Goal: Task Accomplishment & Management: Manage account settings

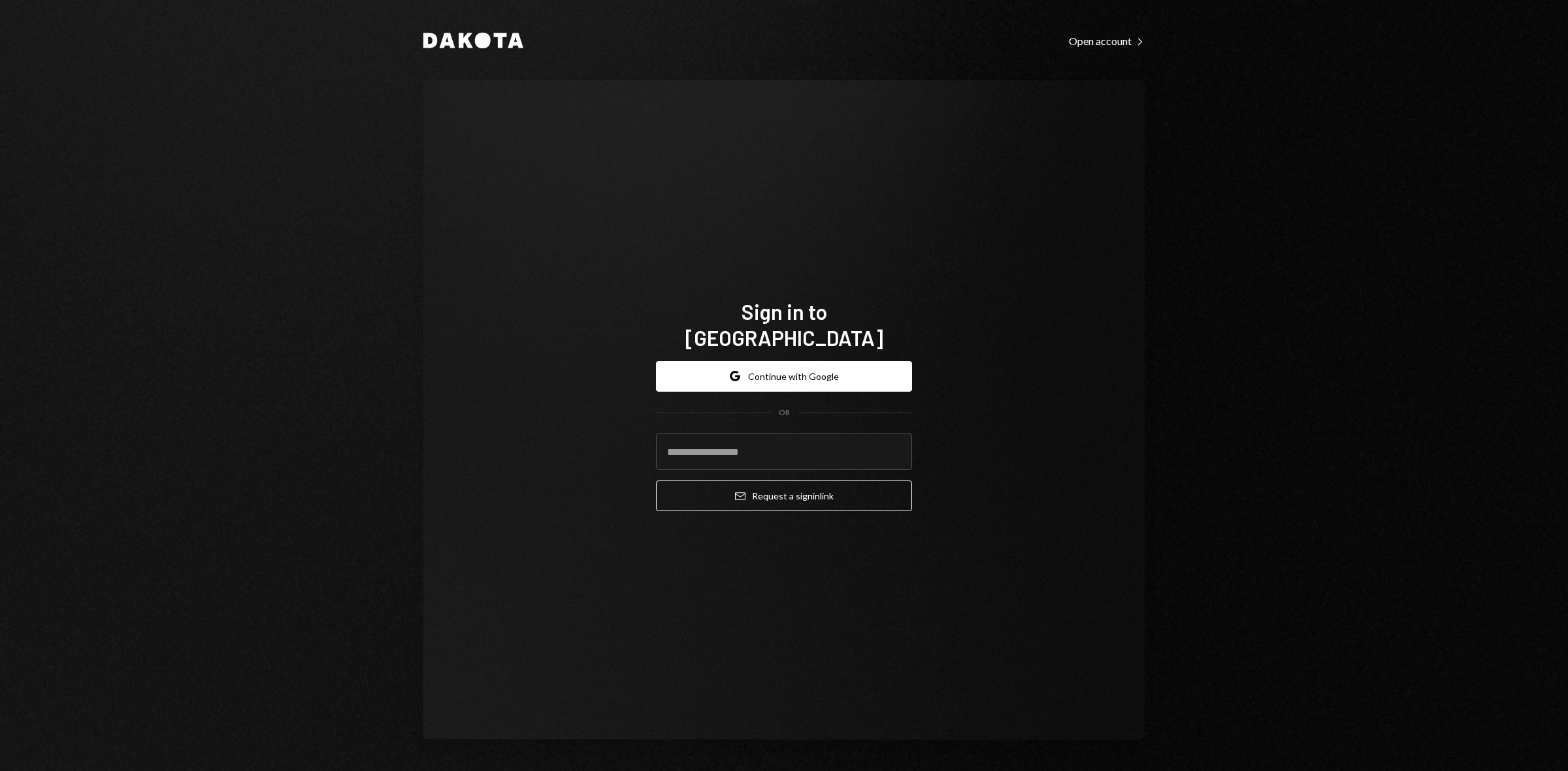
click at [764, 351] on div "Google Continue with Google OR Email Request a sign in link" at bounding box center [784, 437] width 256 height 172
click at [812, 361] on button "Google Continue with Google" at bounding box center [784, 377] width 256 height 31
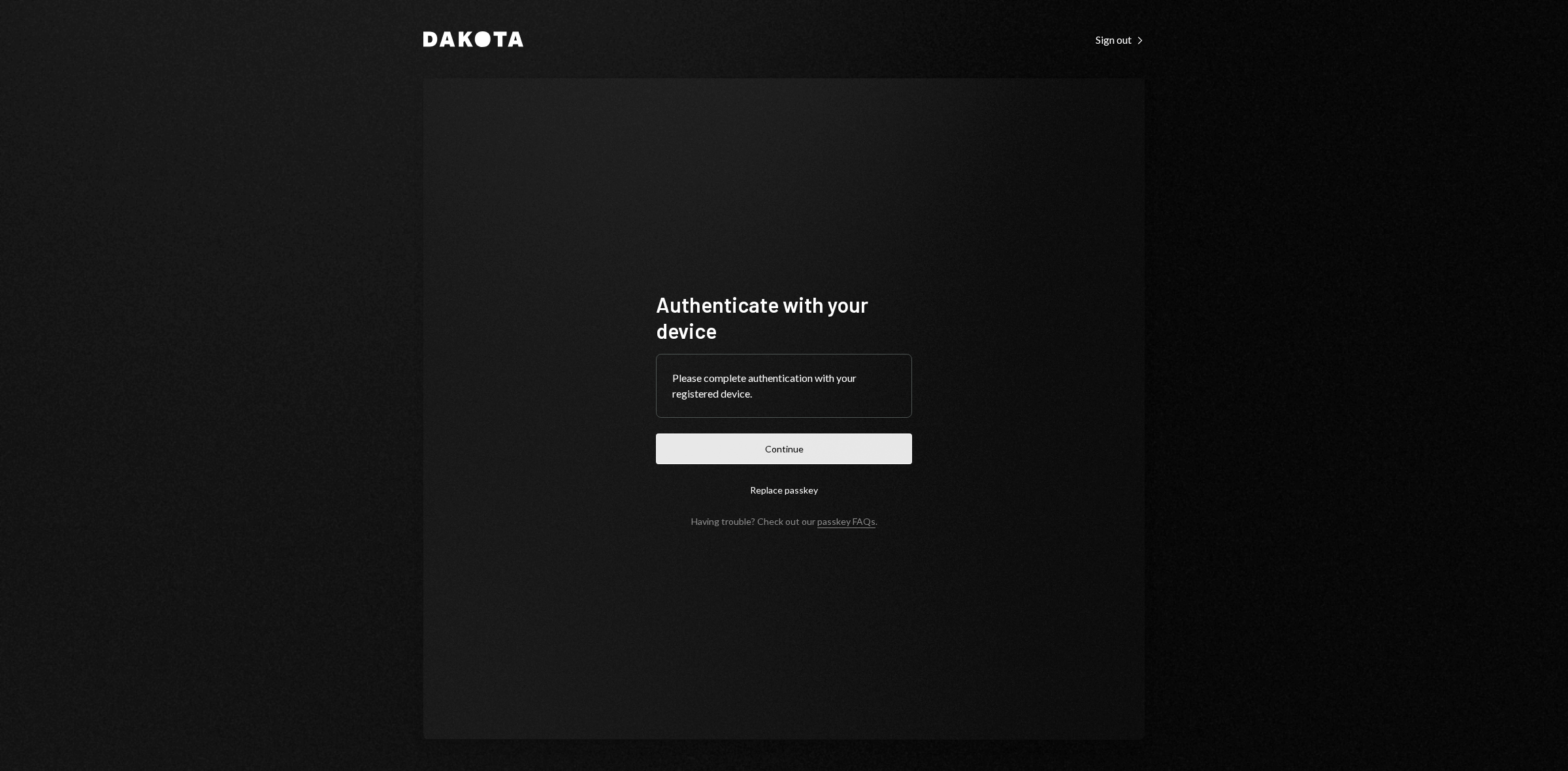
click at [795, 458] on button "Continue" at bounding box center [784, 449] width 256 height 31
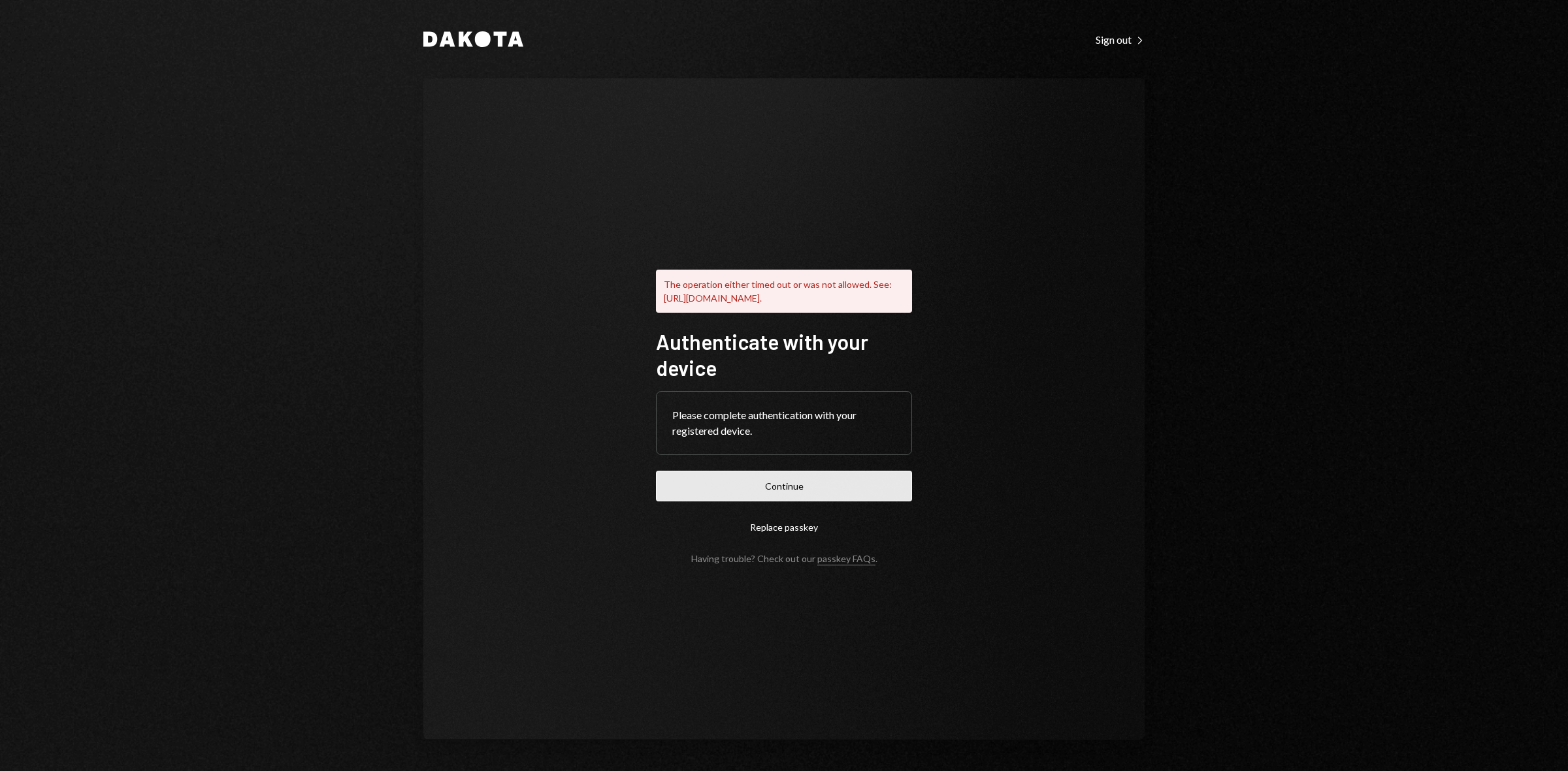
click at [773, 501] on button "Continue" at bounding box center [784, 486] width 256 height 31
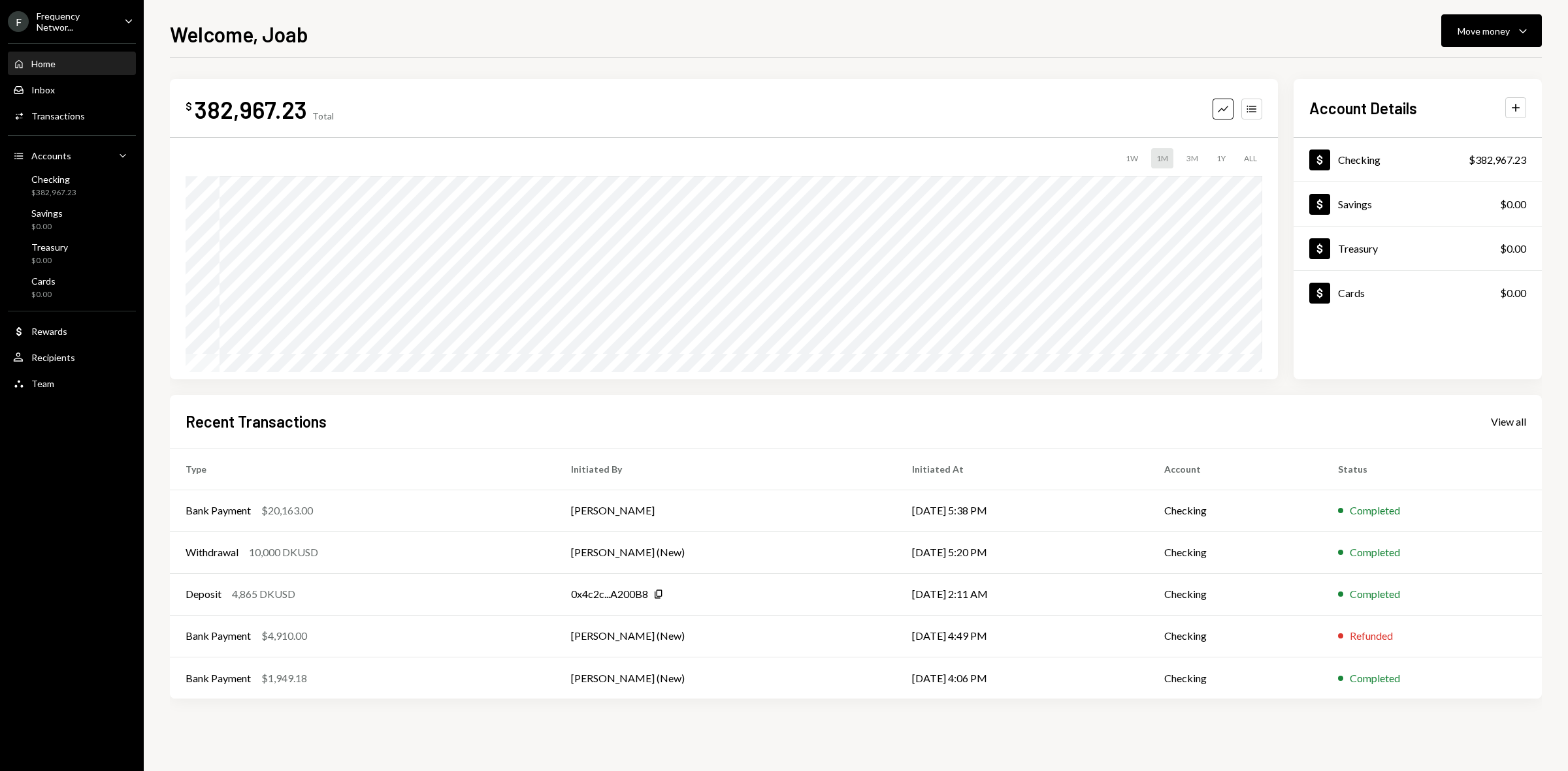
click at [95, 26] on div "Frequency Networ..." at bounding box center [75, 22] width 77 height 22
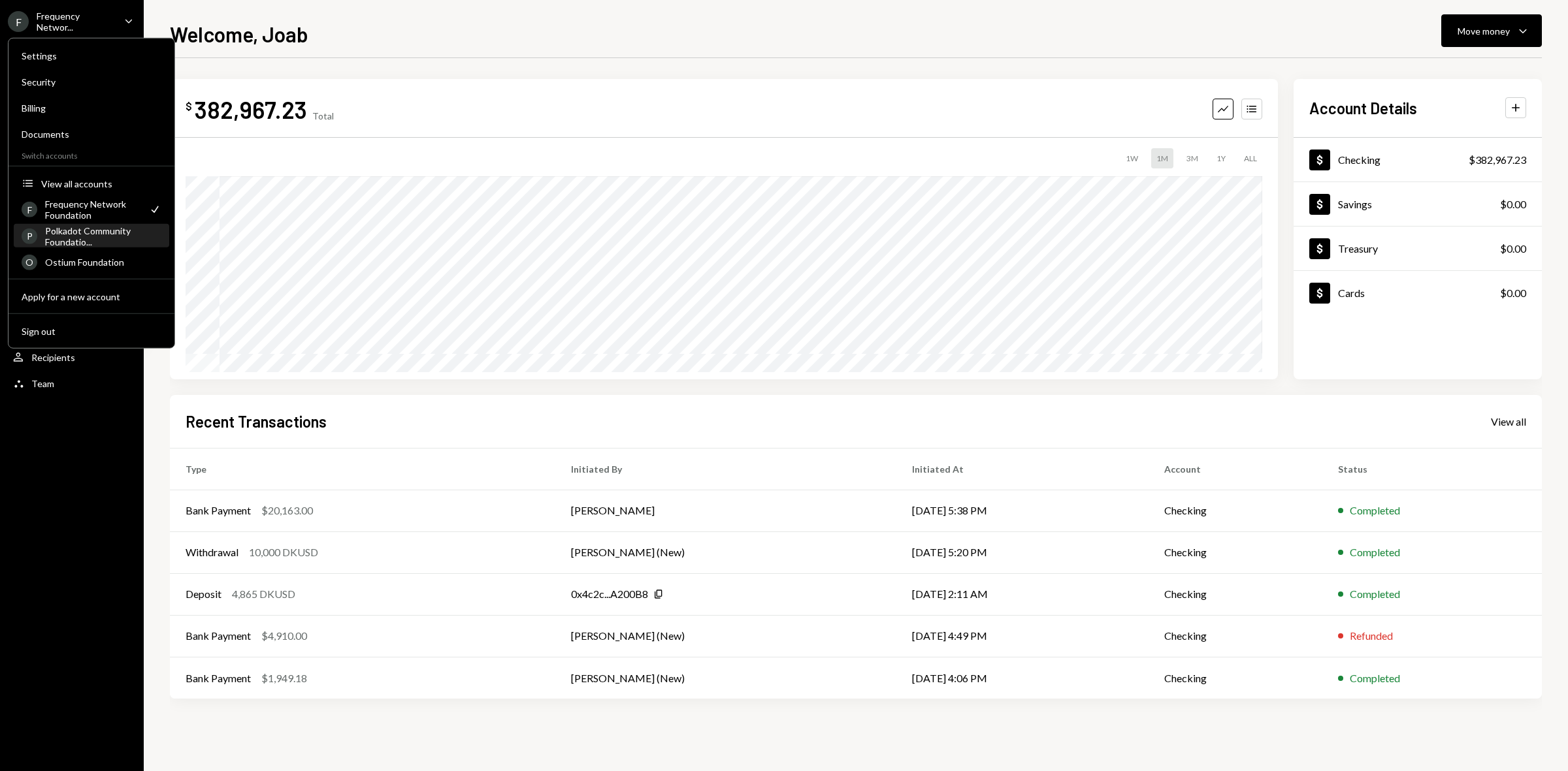
click at [92, 233] on div "Polkadot Community Foundatio..." at bounding box center [103, 236] width 116 height 22
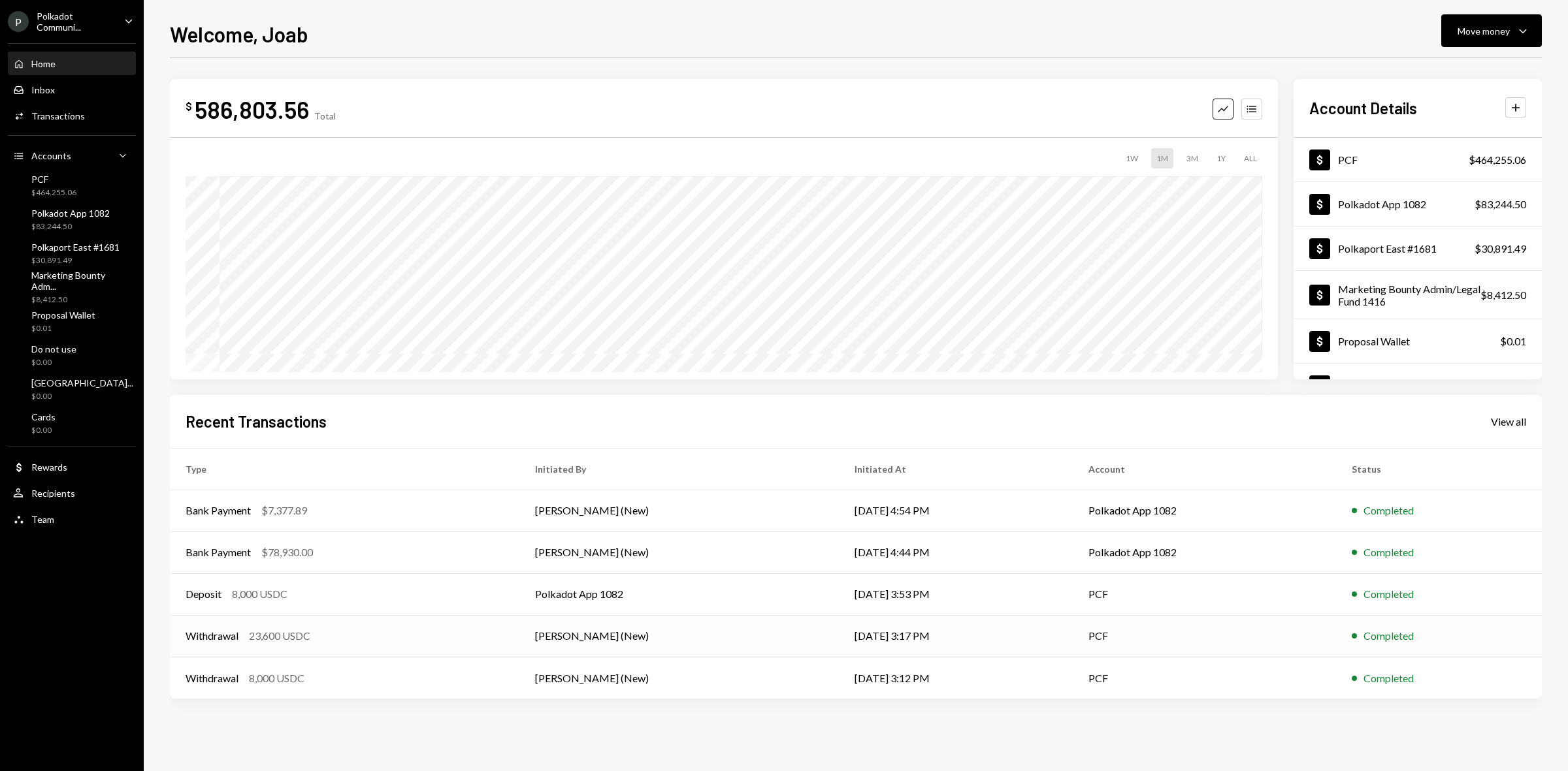
click at [343, 638] on div "Withdrawal 23,600 USDC" at bounding box center [344, 636] width 318 height 16
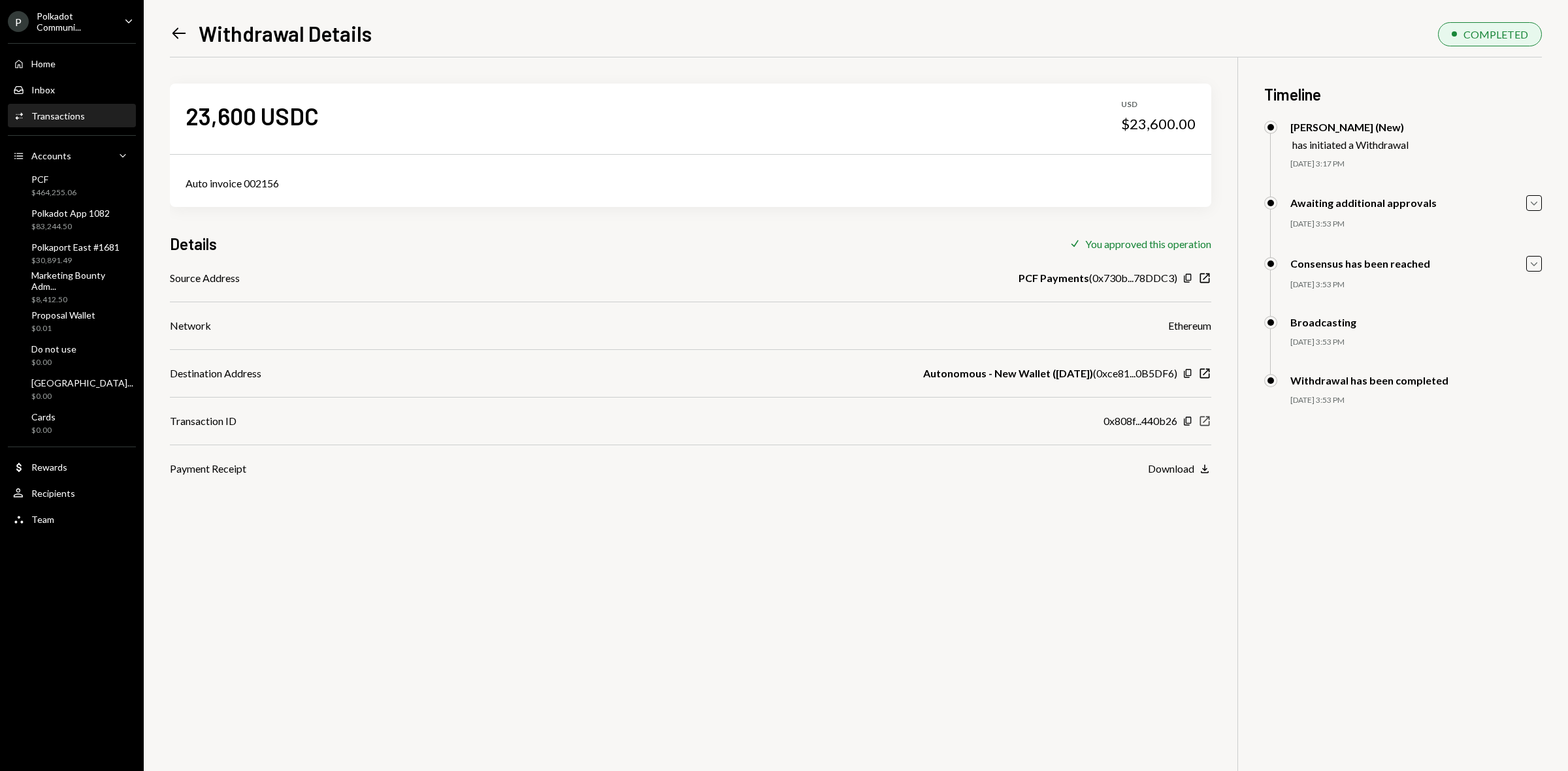
click at [1206, 419] on icon "button" at bounding box center [1205, 421] width 10 height 10
click at [173, 41] on icon "Left Arrow" at bounding box center [179, 33] width 18 height 18
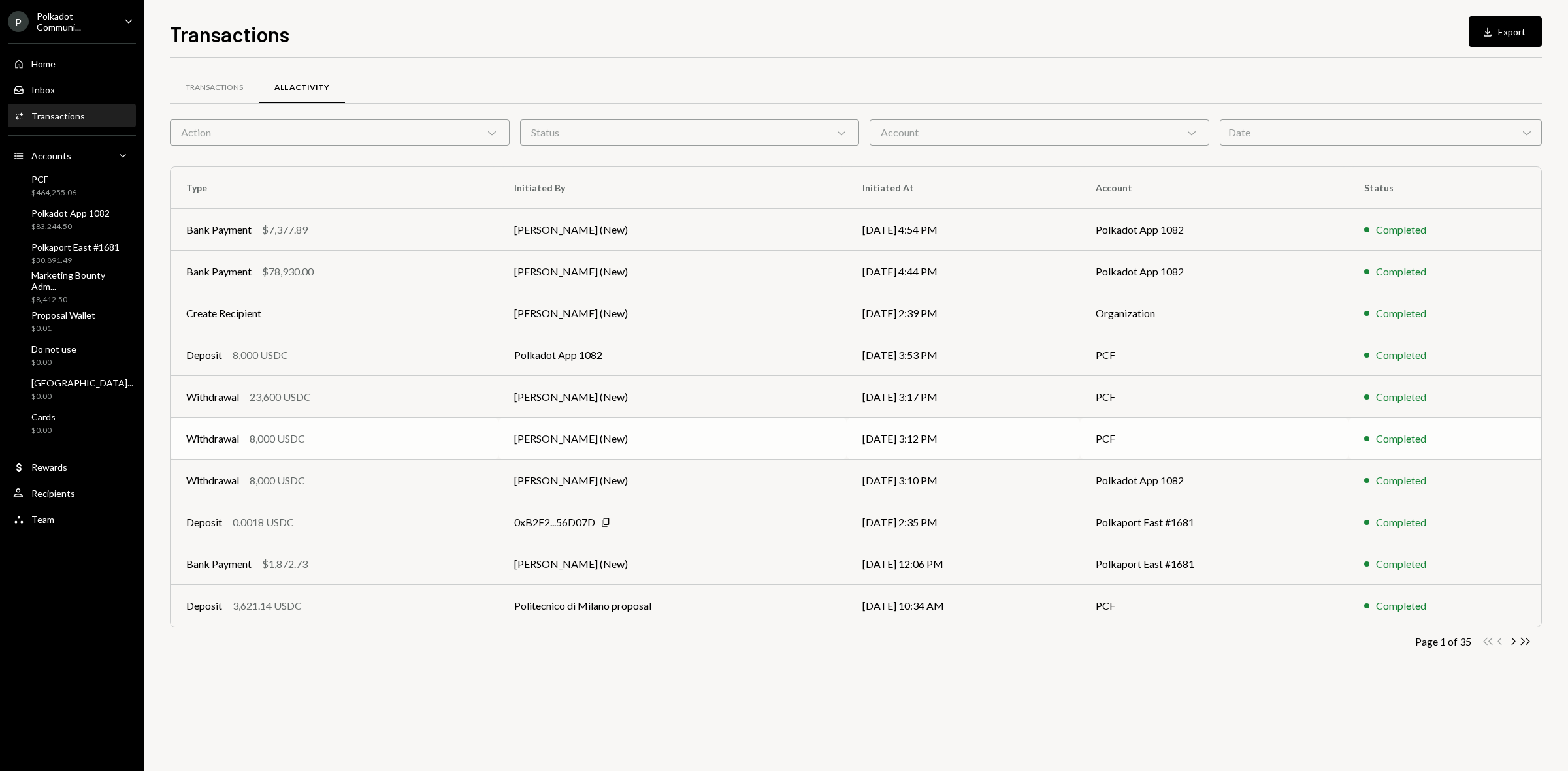
click at [359, 437] on div "Withdrawal 8,000 USDC" at bounding box center [334, 439] width 297 height 16
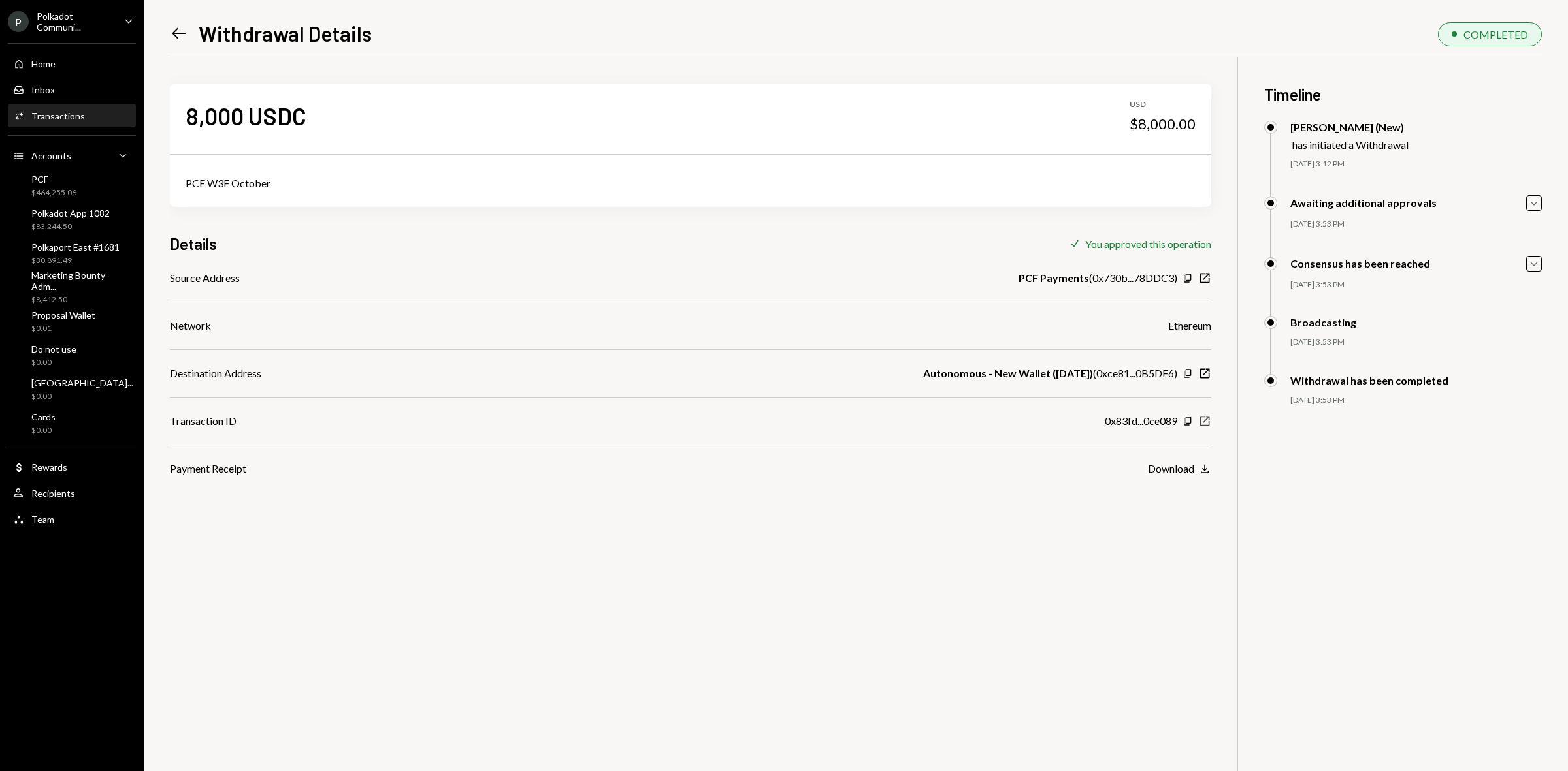
click at [1209, 423] on icon "button" at bounding box center [1205, 421] width 10 height 10
click at [64, 24] on div "Polkadot Communi..." at bounding box center [75, 22] width 77 height 22
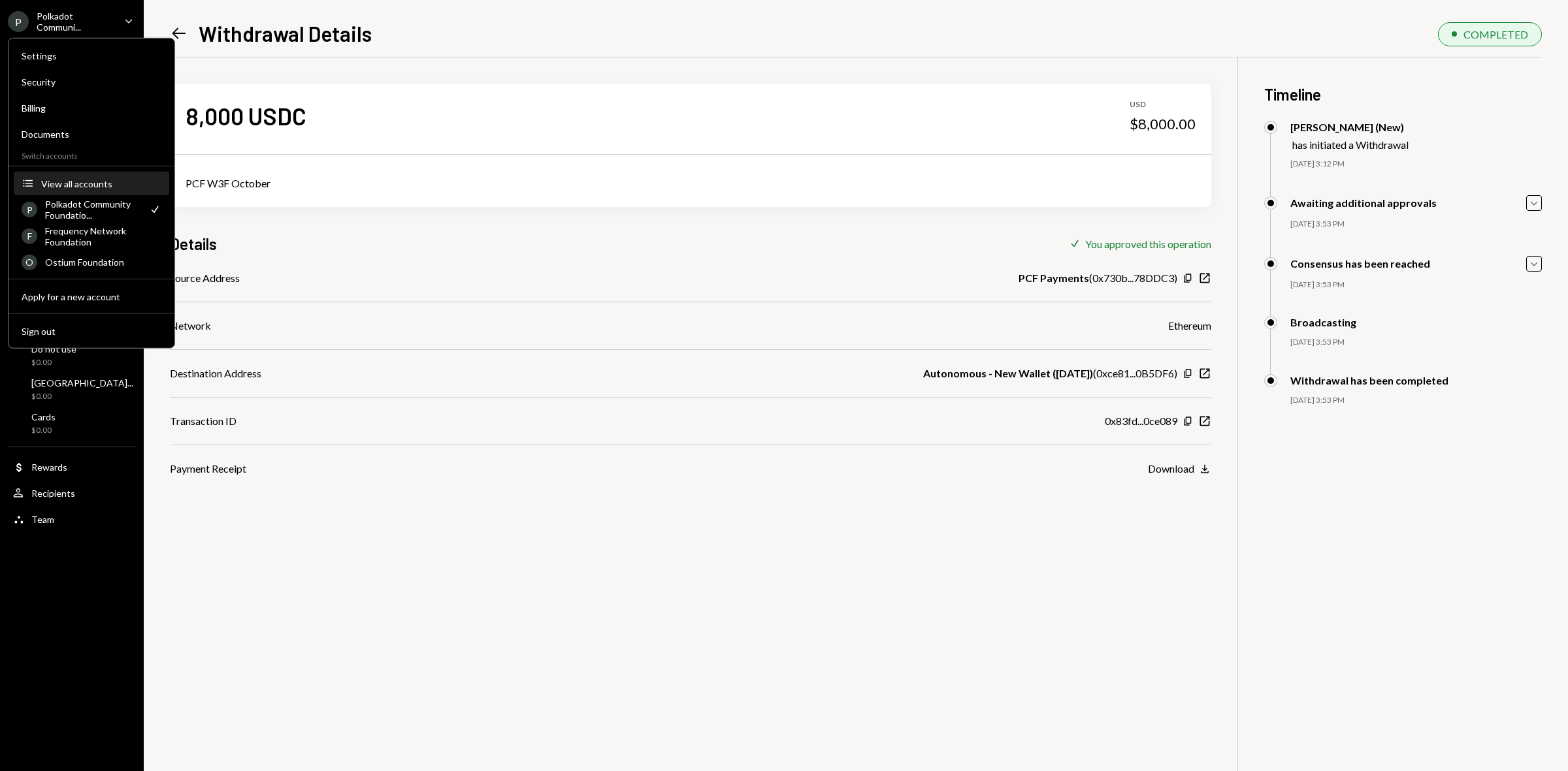
click at [74, 174] on button "Accounts View all accounts" at bounding box center [91, 185] width 155 height 24
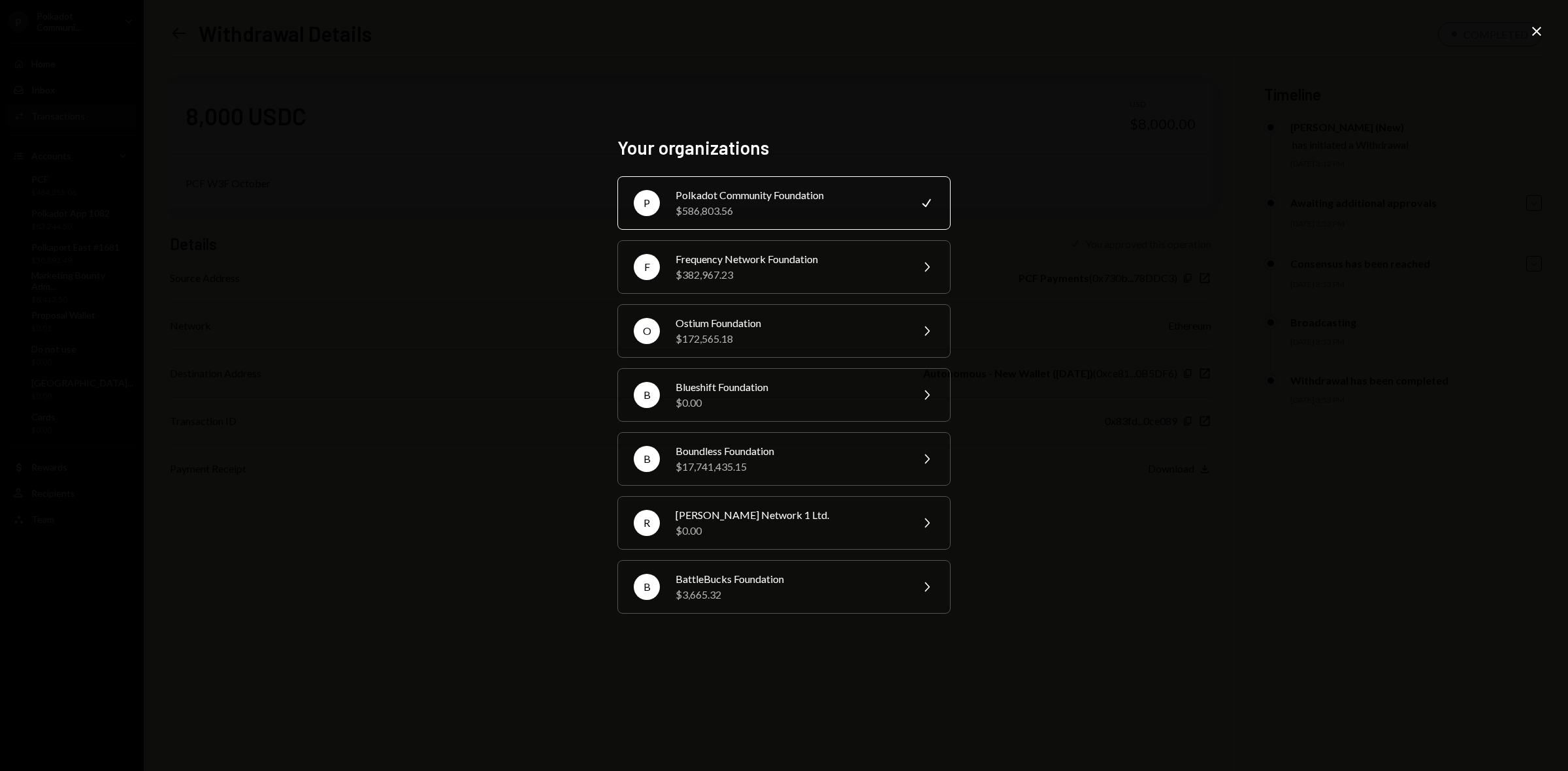
click at [1545, 33] on div "Your organizations P Polkadot Community Foundation $586,803.56 Check F Frequenc…" at bounding box center [784, 385] width 1568 height 771
click at [1532, 31] on icon "Close" at bounding box center [1536, 31] width 16 height 16
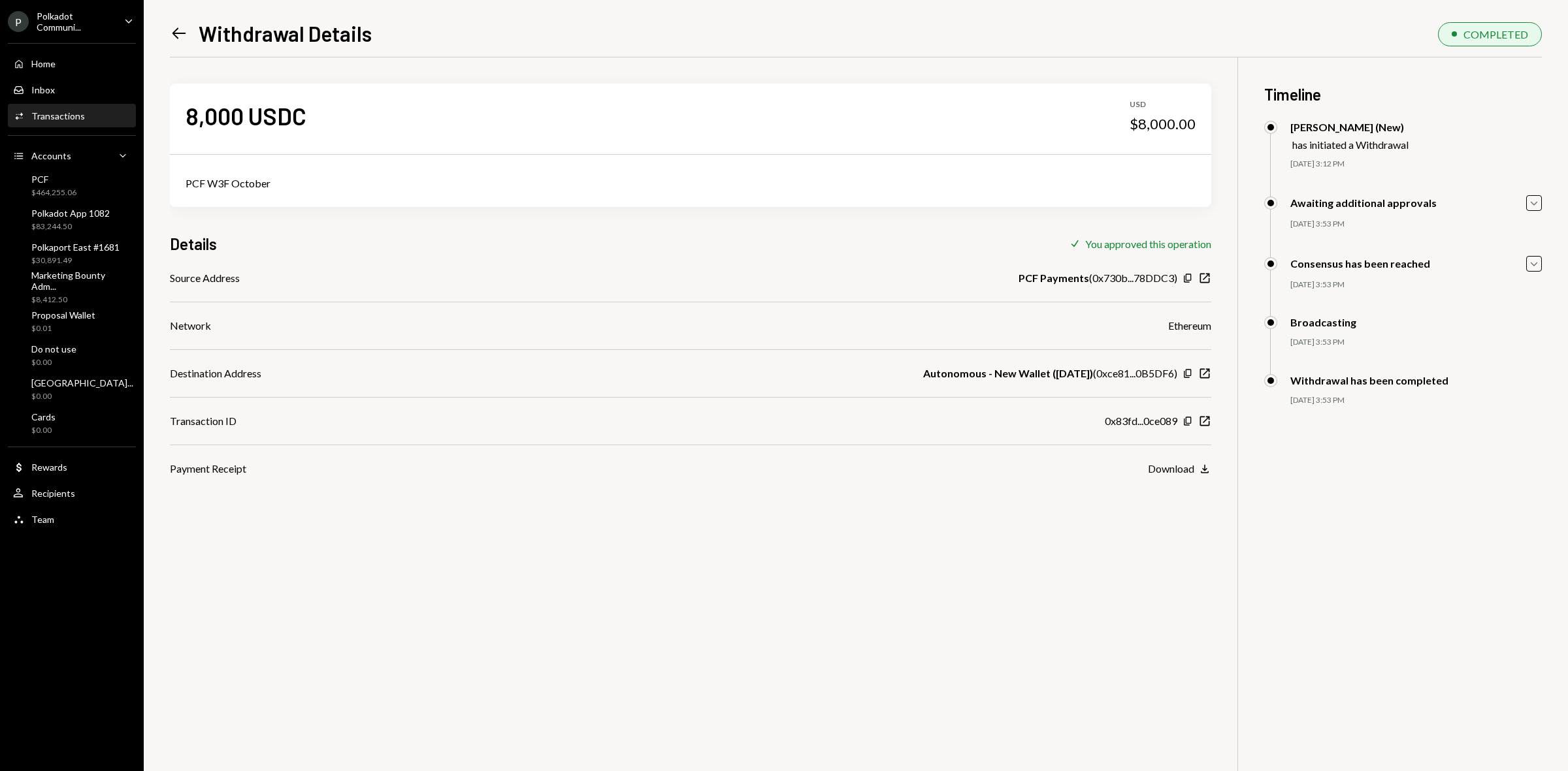
click at [57, 40] on div "Home Home Inbox Inbox Activities Transactions Accounts Accounts Caret Down PCF …" at bounding box center [72, 284] width 143 height 498
click at [57, 24] on div "Polkadot Communi..." at bounding box center [75, 22] width 77 height 22
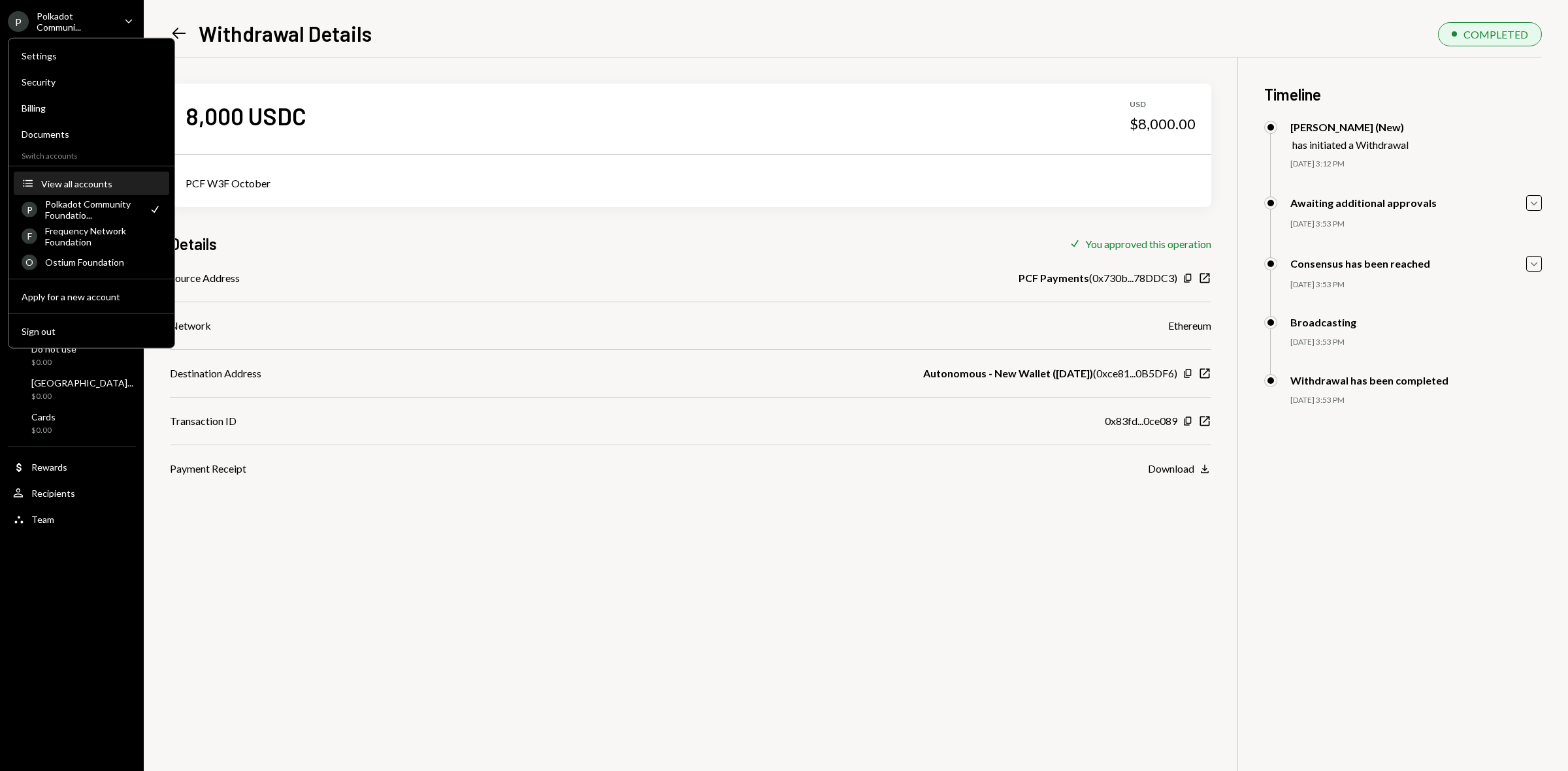
click at [90, 182] on div "View all accounts" at bounding box center [101, 183] width 121 height 11
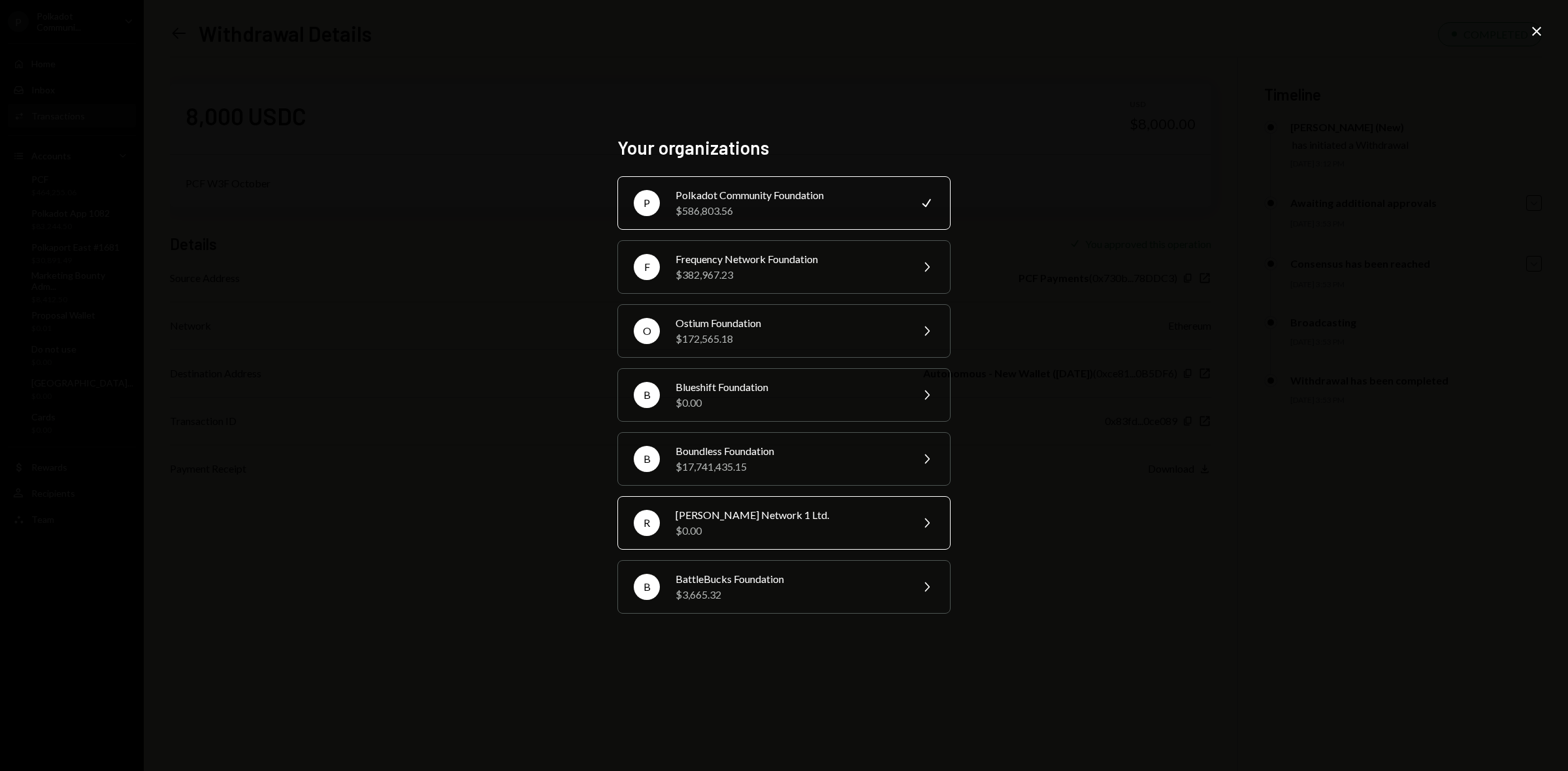
click at [773, 533] on div "$0.00" at bounding box center [789, 531] width 227 height 16
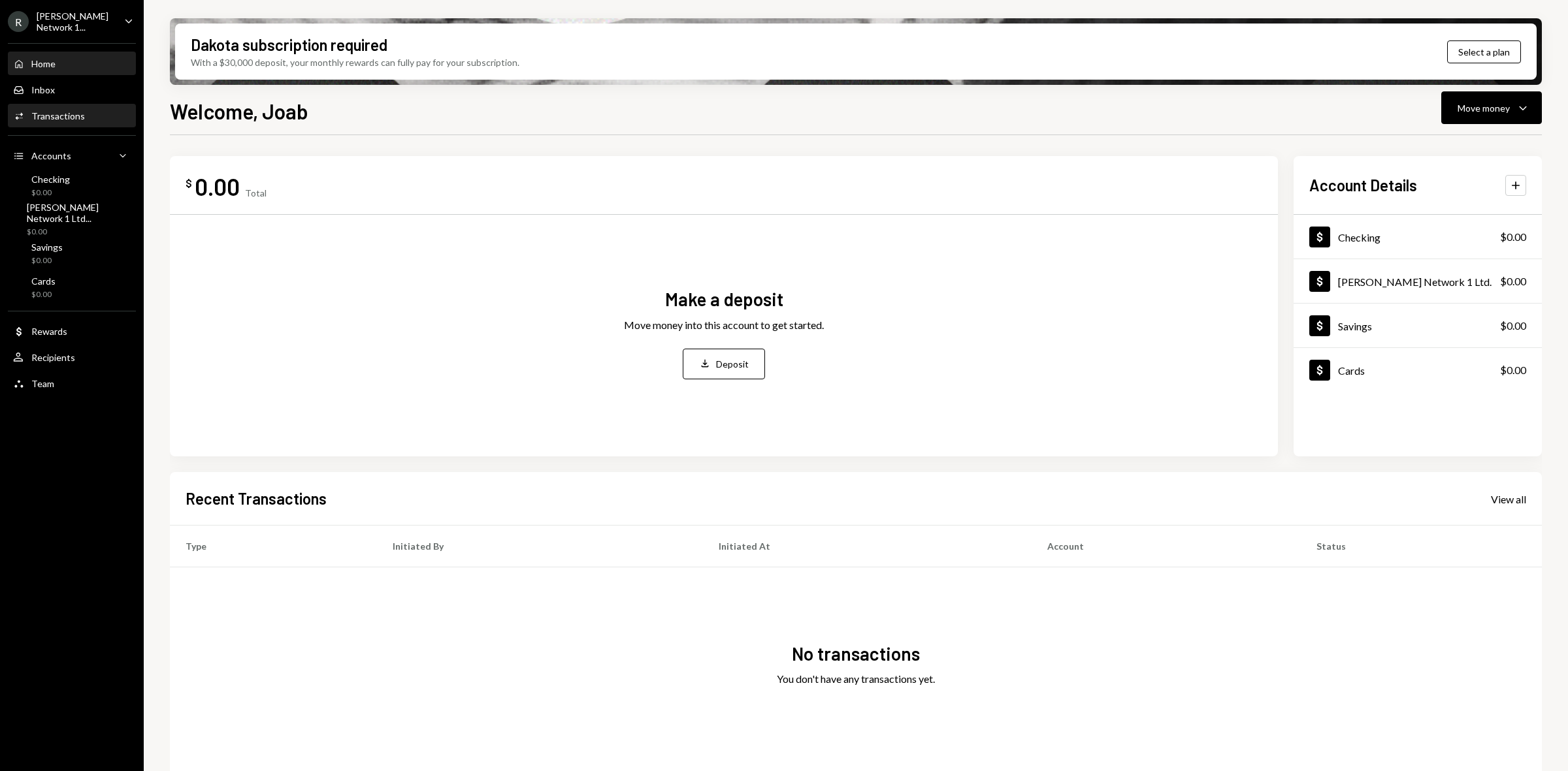
click at [63, 110] on div "Transactions" at bounding box center [58, 116] width 54 height 11
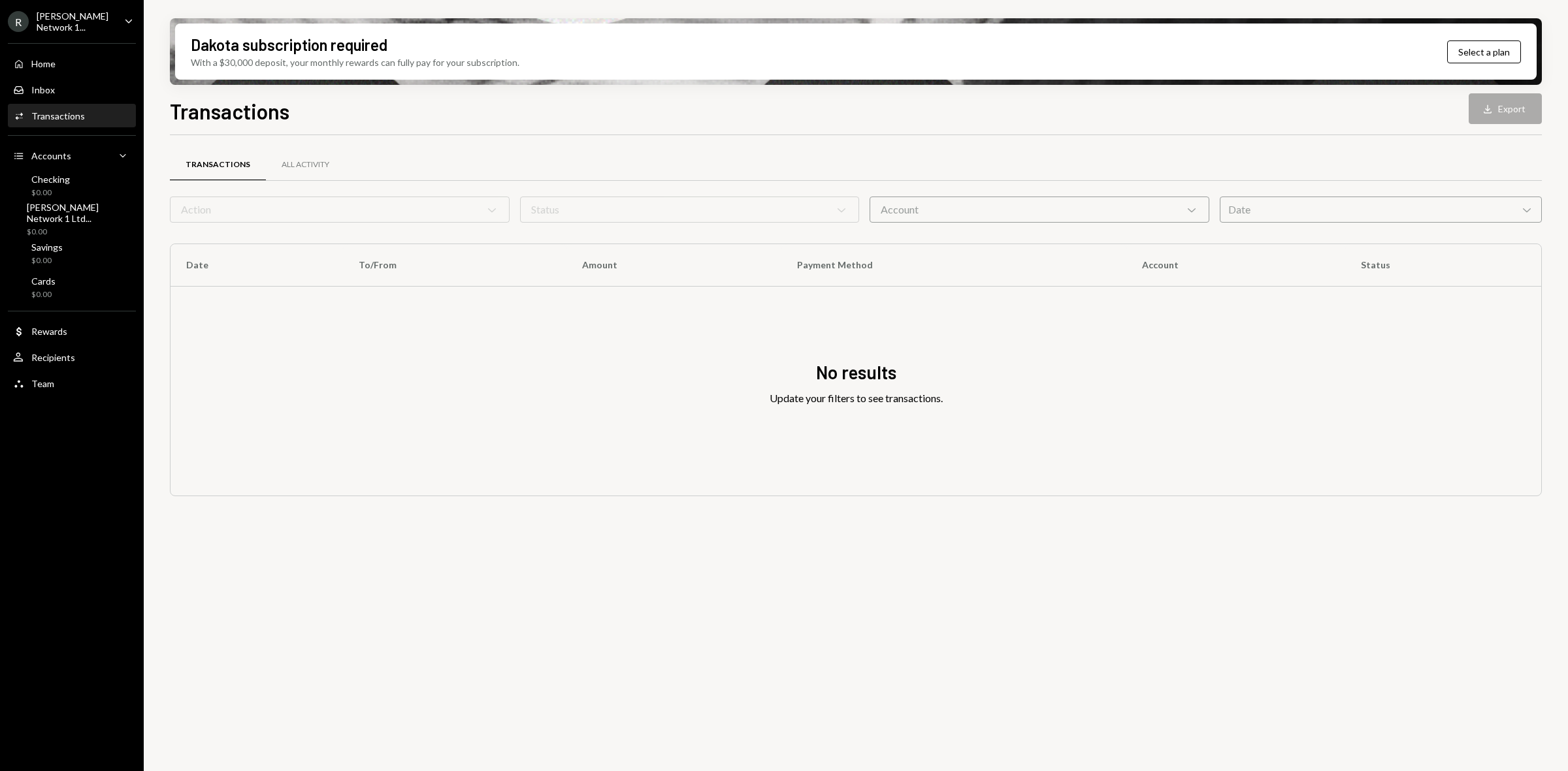
click at [1497, 109] on div "Transactions Download Export" at bounding box center [855, 109] width 1372 height 29
click at [27, 86] on div "Inbox Inbox" at bounding box center [34, 90] width 42 height 12
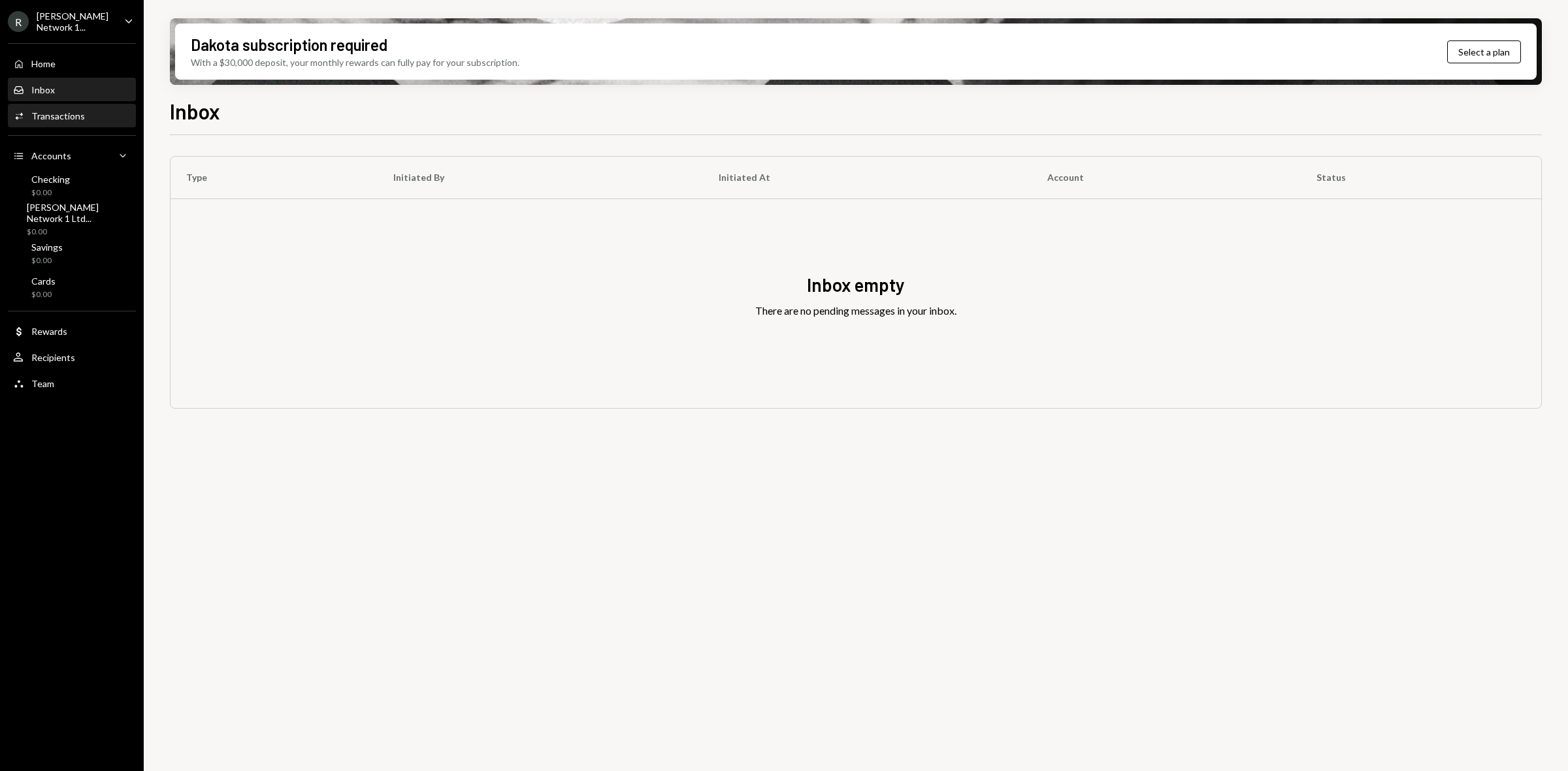
click at [54, 107] on div "Activities Transactions" at bounding box center [72, 116] width 118 height 22
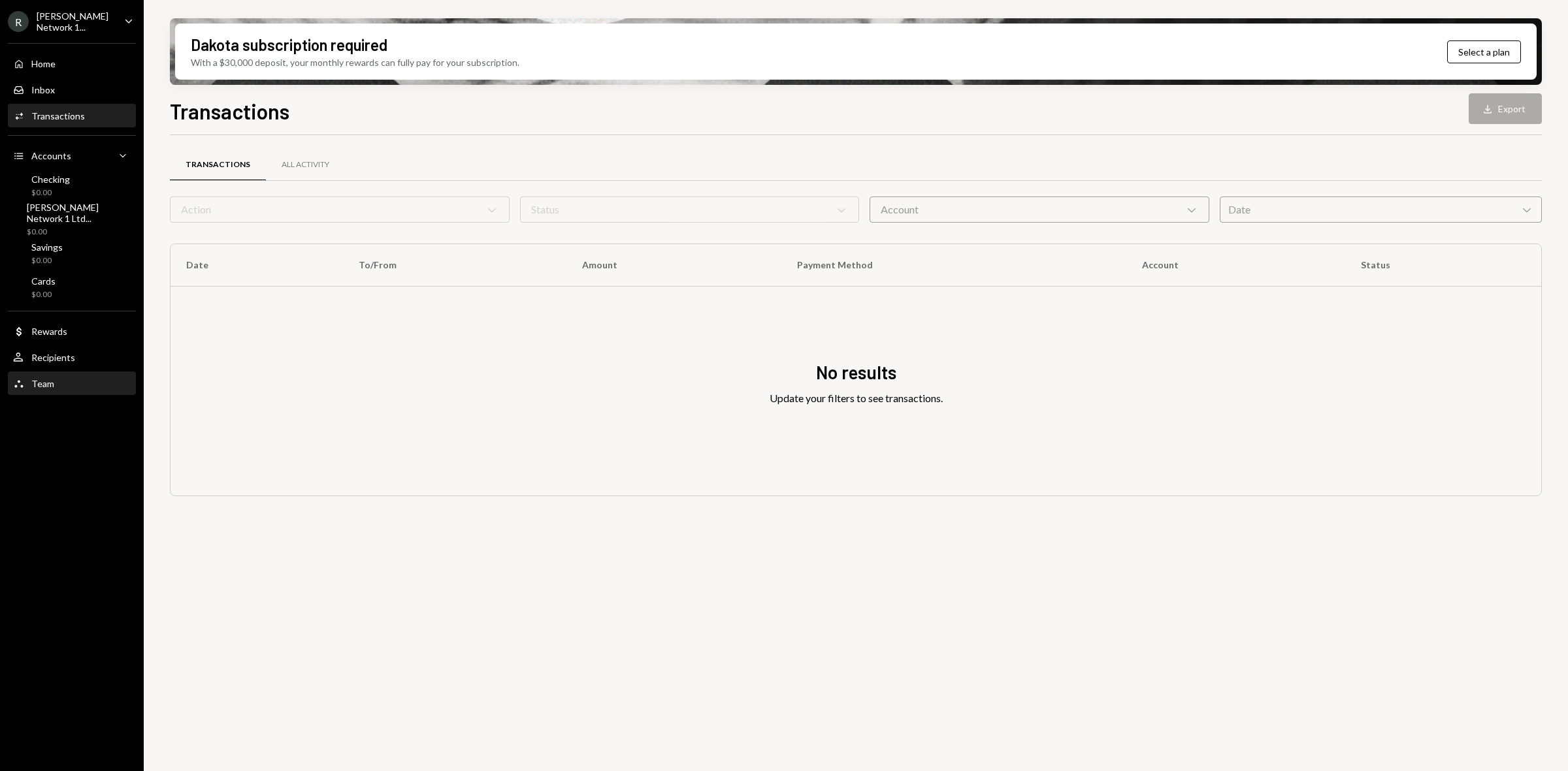
click at [46, 373] on div "Team Team" at bounding box center [72, 384] width 118 height 22
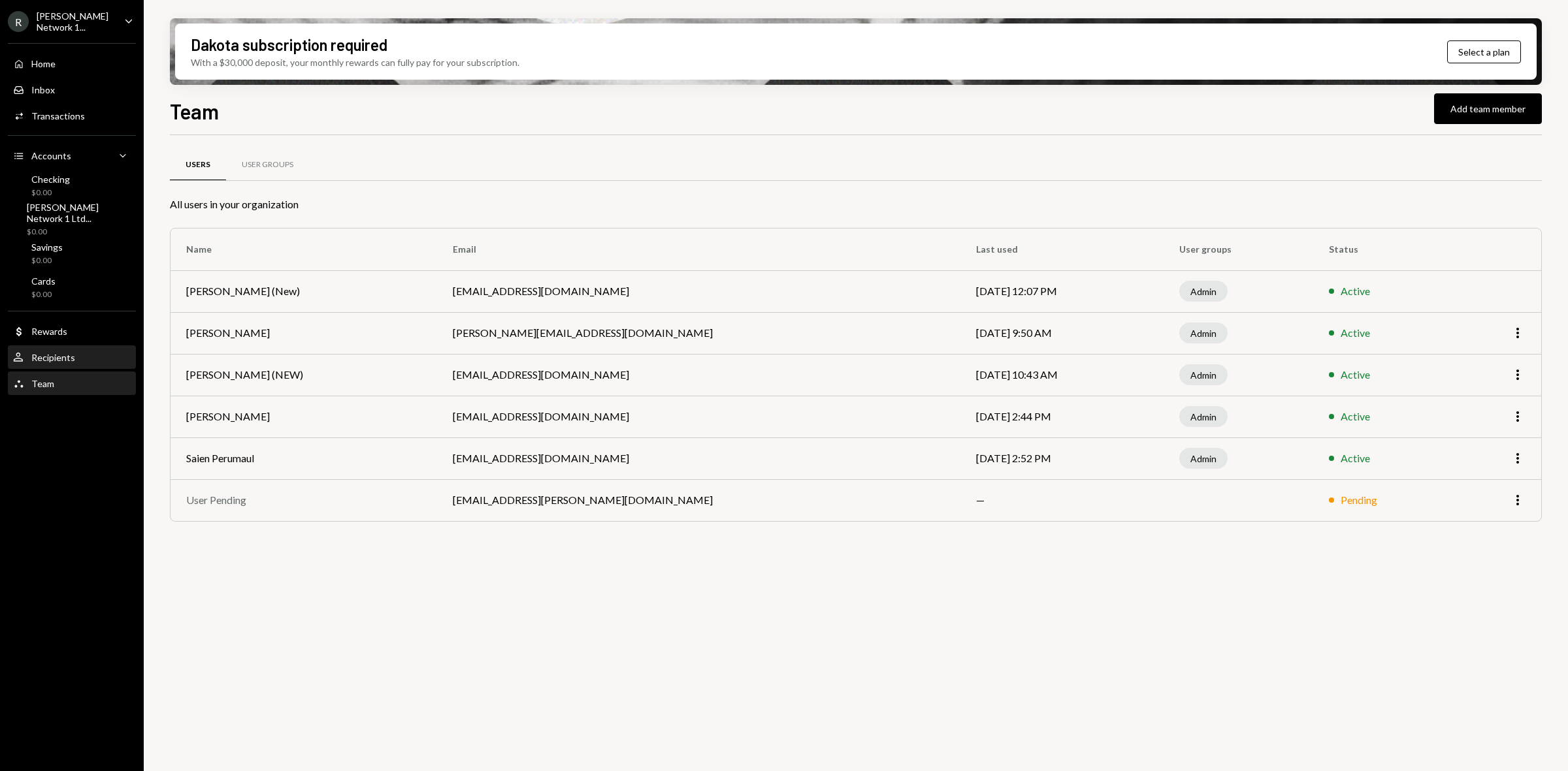
click at [44, 352] on div "Recipients" at bounding box center [53, 357] width 44 height 11
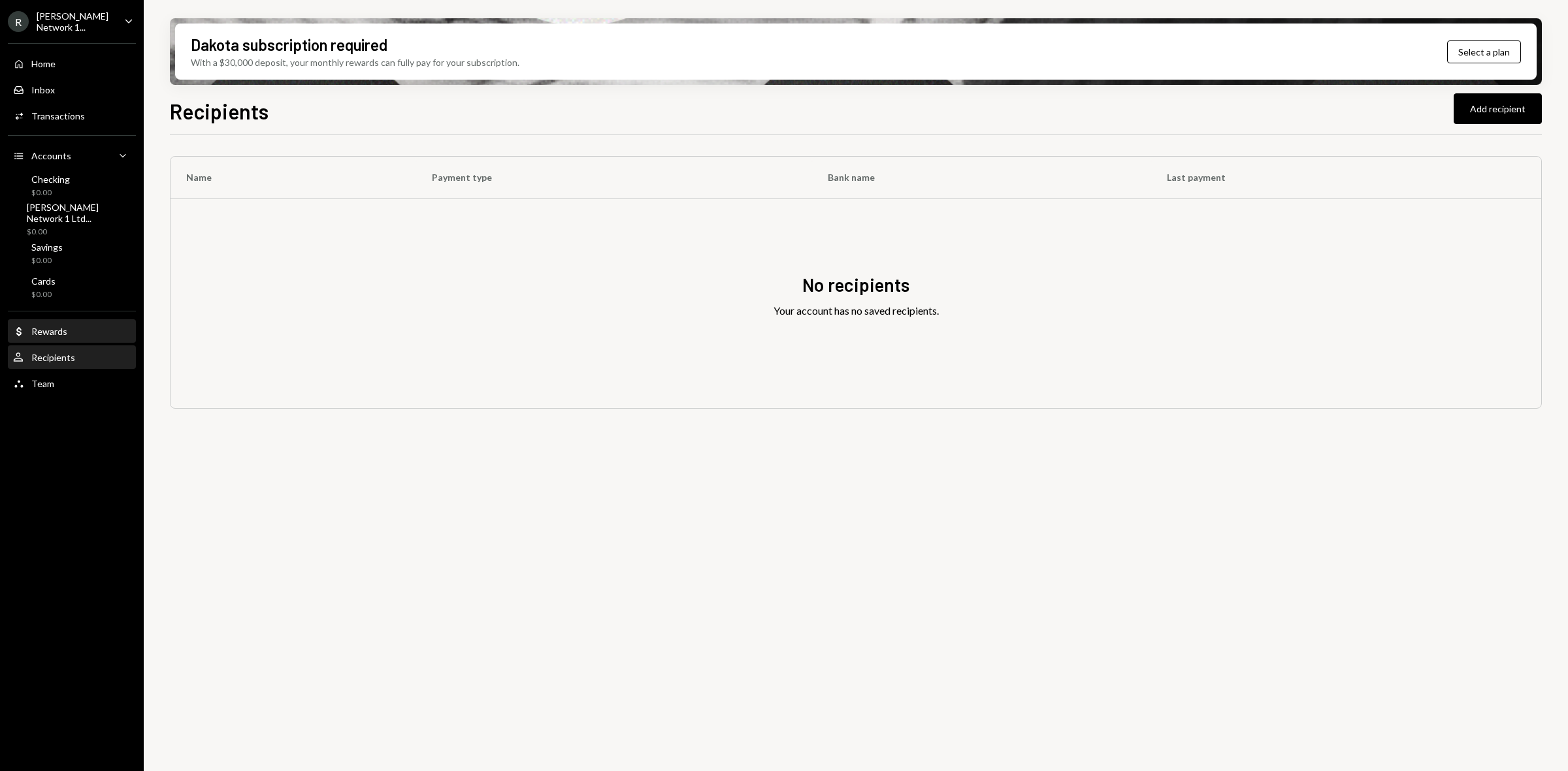
click at [41, 323] on div "Dollar Rewards" at bounding box center [72, 332] width 118 height 22
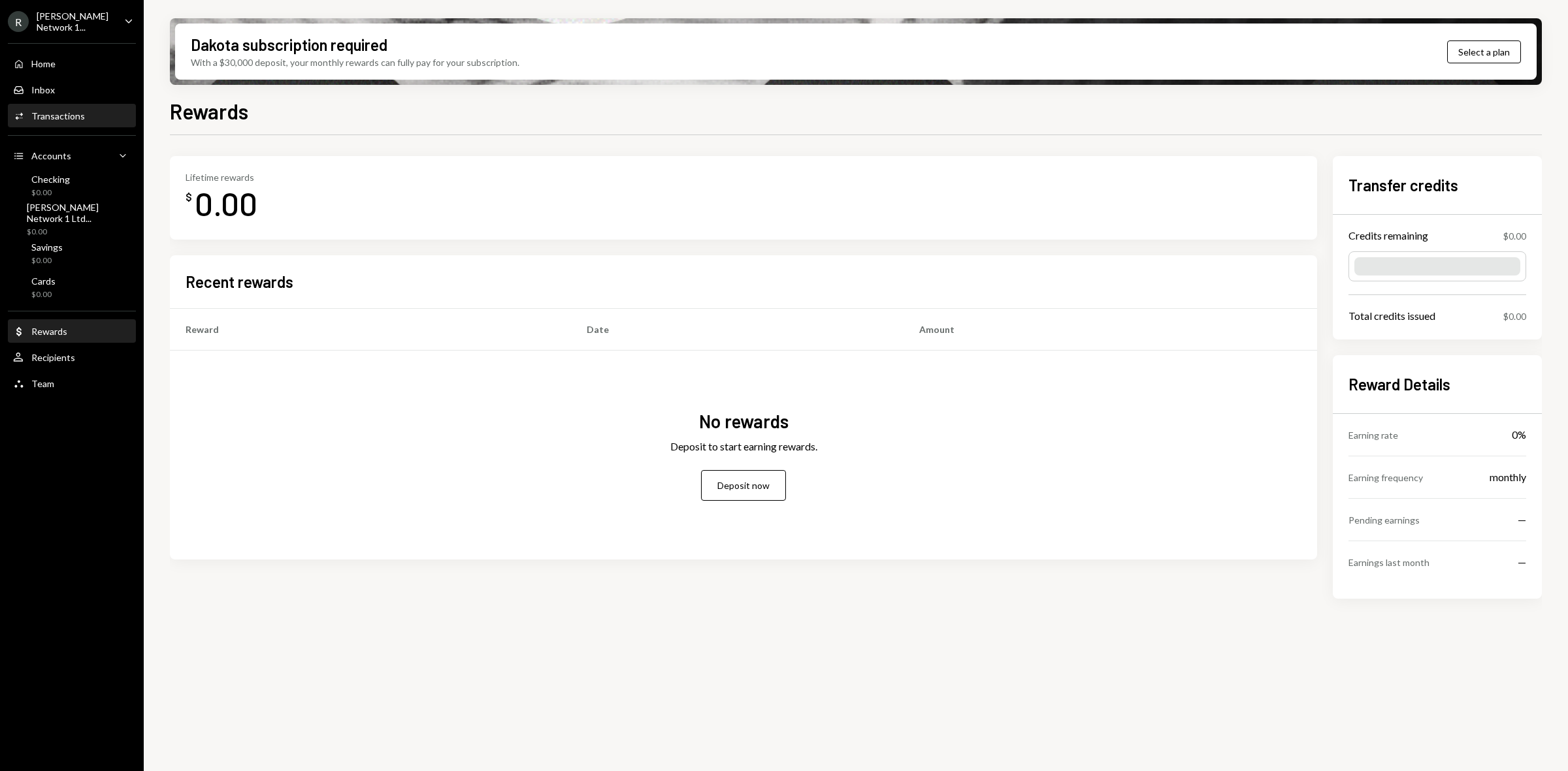
click at [64, 120] on div "Transactions" at bounding box center [58, 116] width 54 height 11
